Goal: Task Accomplishment & Management: Manage account settings

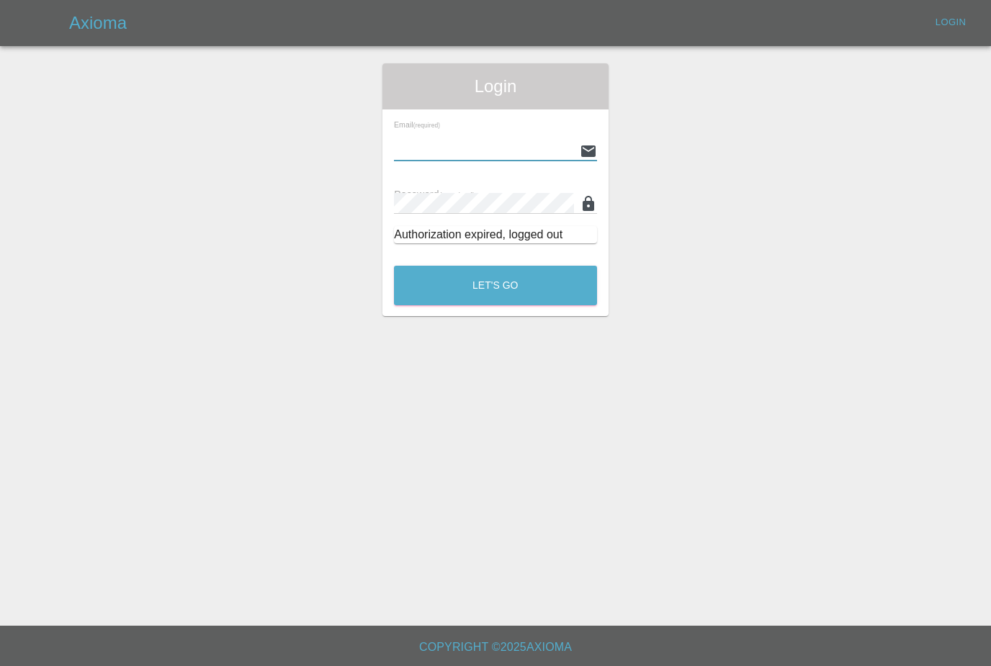
type input "[PERSON_NAME][EMAIL_ADDRESS][PERSON_NAME][DOMAIN_NAME]"
click at [496, 285] on button "Let's Go" at bounding box center [495, 286] width 203 height 40
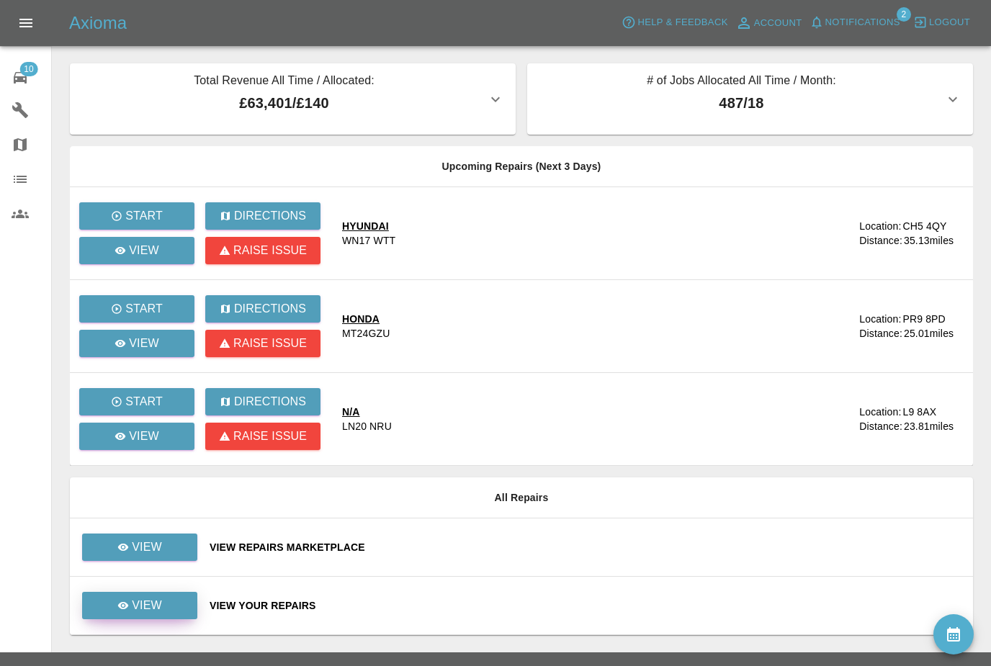
click at [120, 607] on icon at bounding box center [123, 605] width 11 height 7
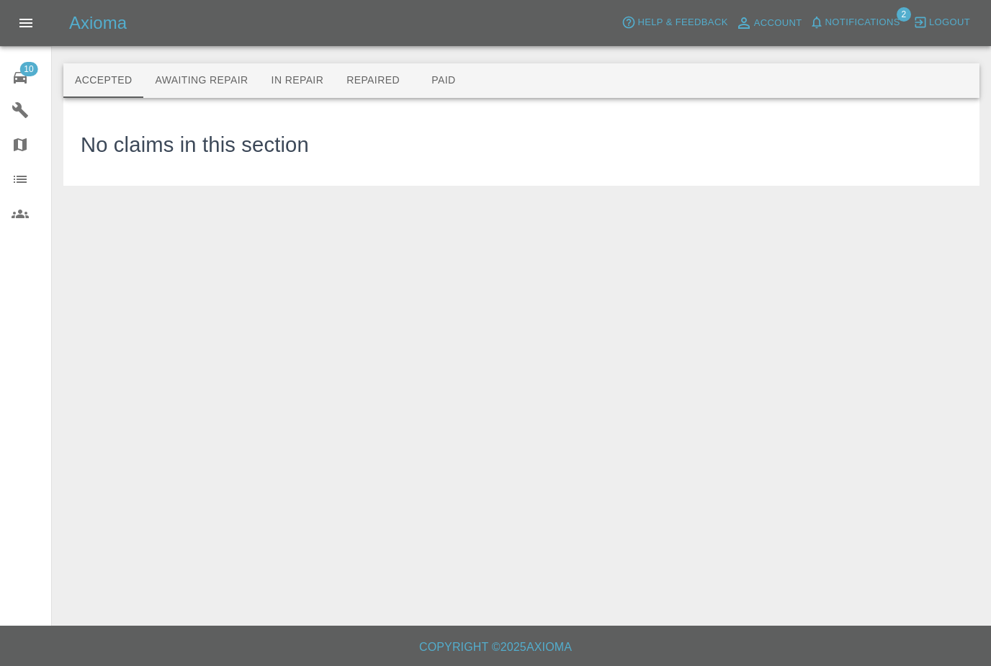
click at [179, 82] on button "Awaiting Repair" at bounding box center [201, 80] width 116 height 35
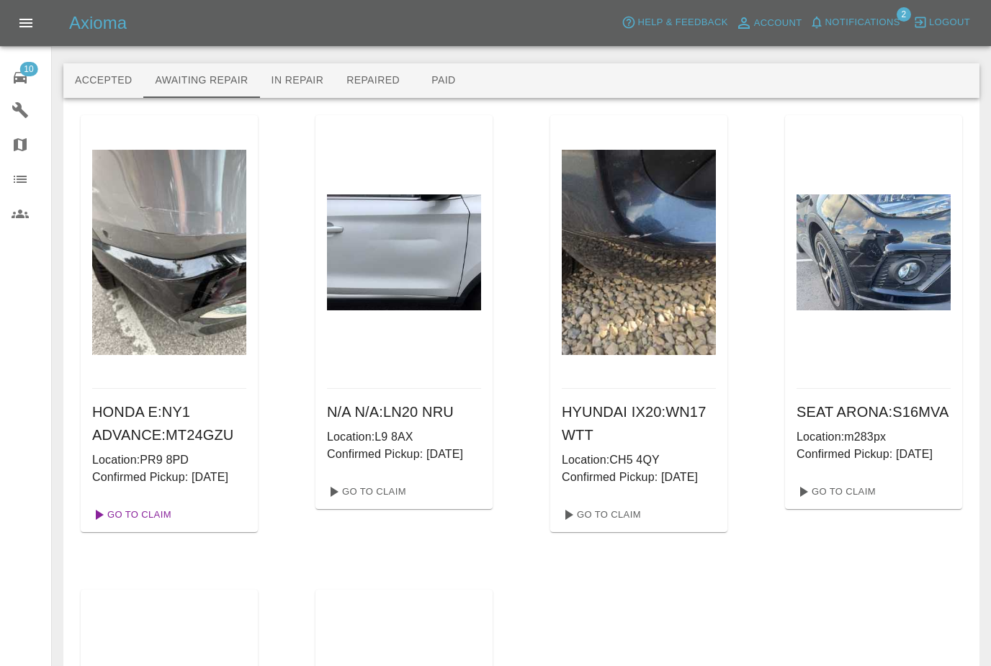
click at [120, 527] on link "Go To Claim" at bounding box center [130, 515] width 89 height 23
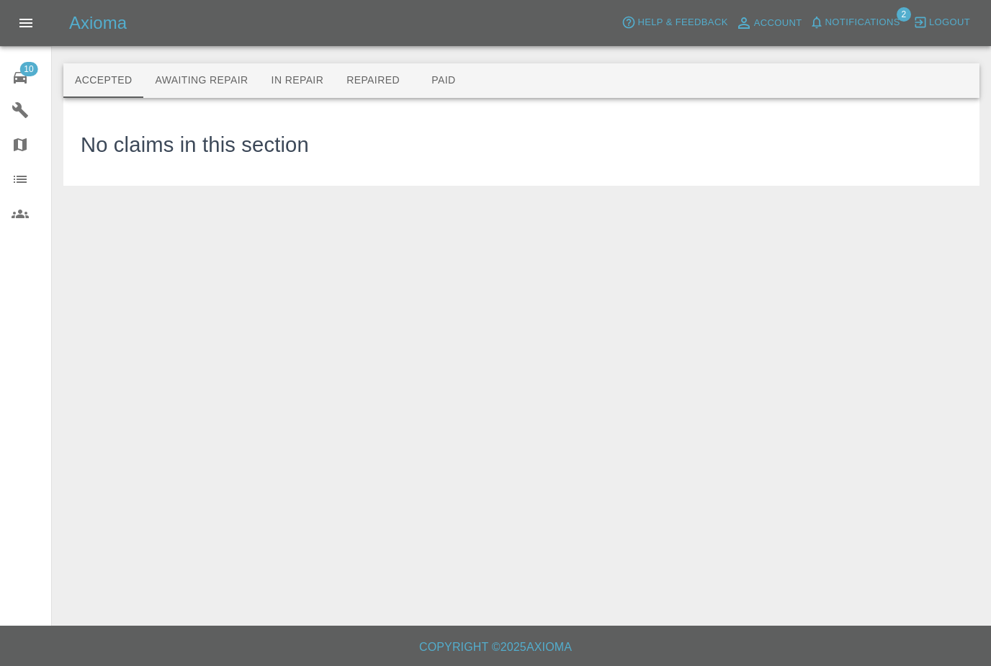
click at [181, 71] on button "Awaiting Repair" at bounding box center [201, 80] width 116 height 35
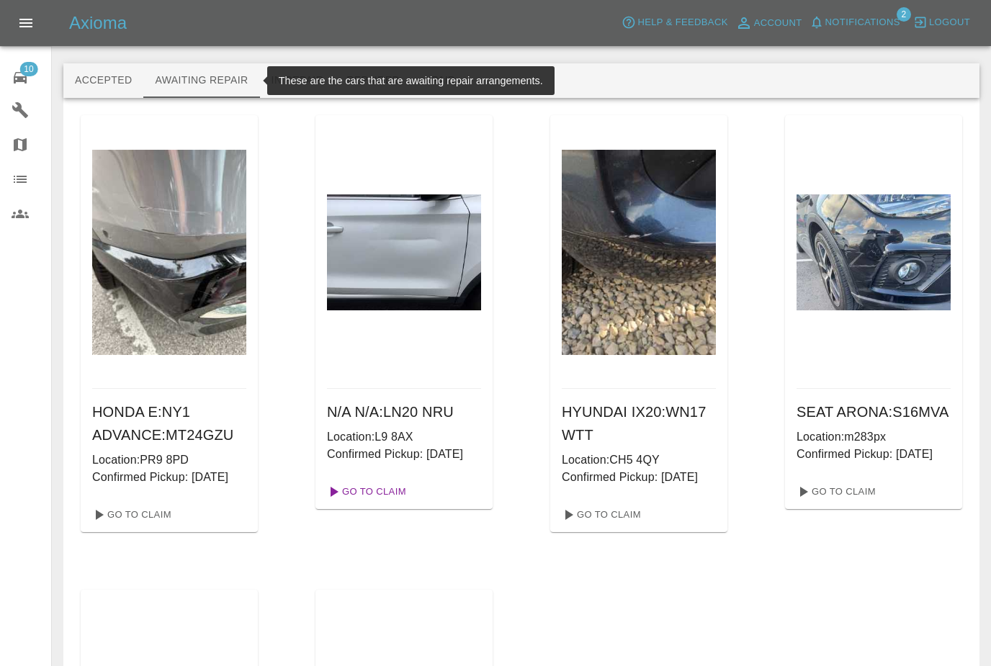
click at [364, 504] on link "Go To Claim" at bounding box center [365, 492] width 89 height 23
